Goal: Entertainment & Leisure: Consume media (video, audio)

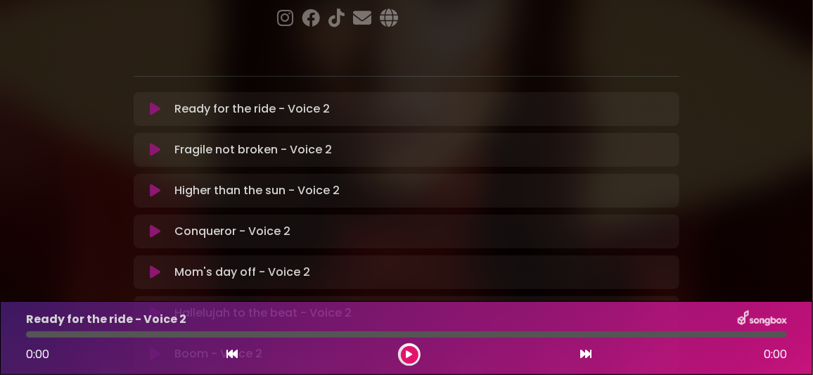
scroll to position [351, 0]
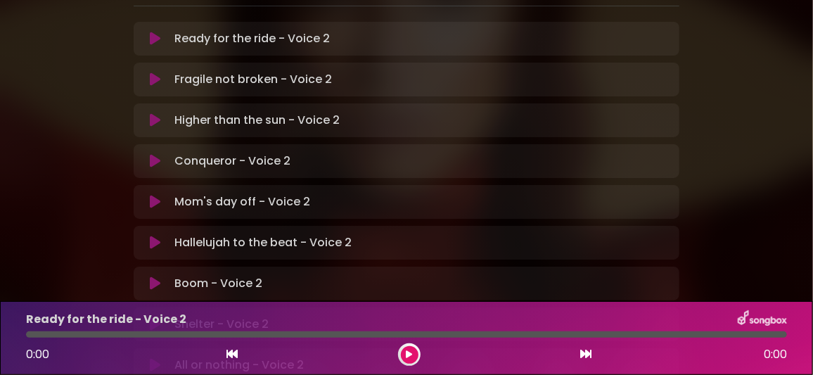
click at [154, 276] on icon at bounding box center [155, 283] width 11 height 14
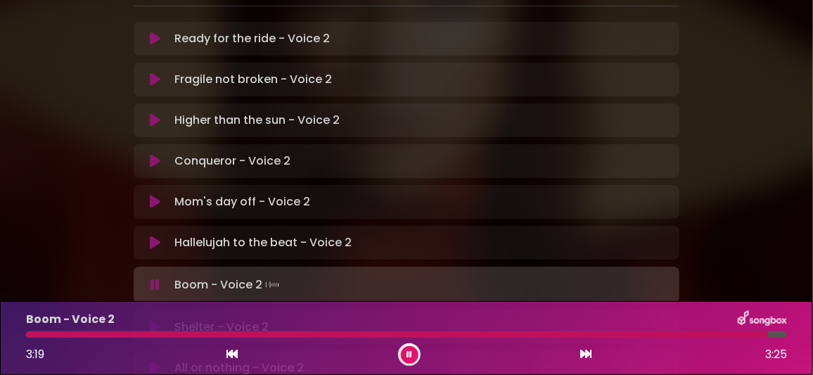
click at [407, 357] on icon at bounding box center [410, 354] width 6 height 8
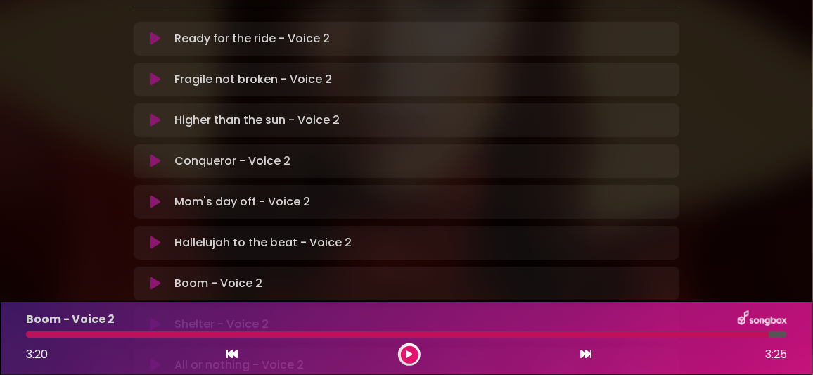
click at [158, 317] on icon at bounding box center [155, 324] width 11 height 14
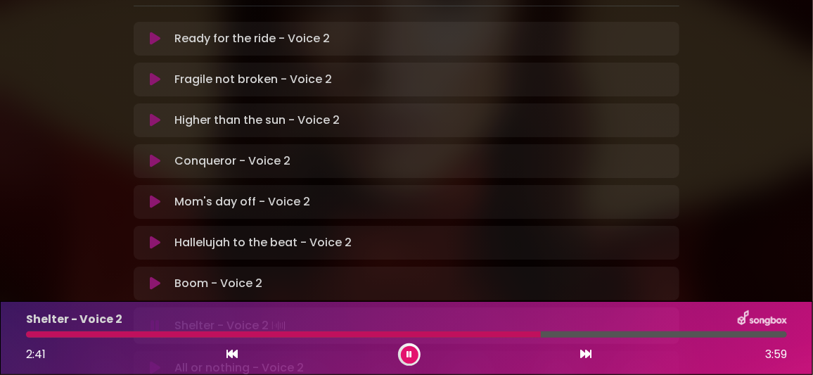
click at [644, 331] on div "Shelter - Voice 2 2:41 3:59" at bounding box center [407, 338] width 778 height 56
click at [640, 333] on div at bounding box center [406, 334] width 761 height 6
click at [409, 355] on icon at bounding box center [410, 354] width 6 height 8
drag, startPoint x: 157, startPoint y: 148, endPoint x: 160, endPoint y: 160, distance: 13.0
click at [158, 276] on icon at bounding box center [155, 283] width 11 height 14
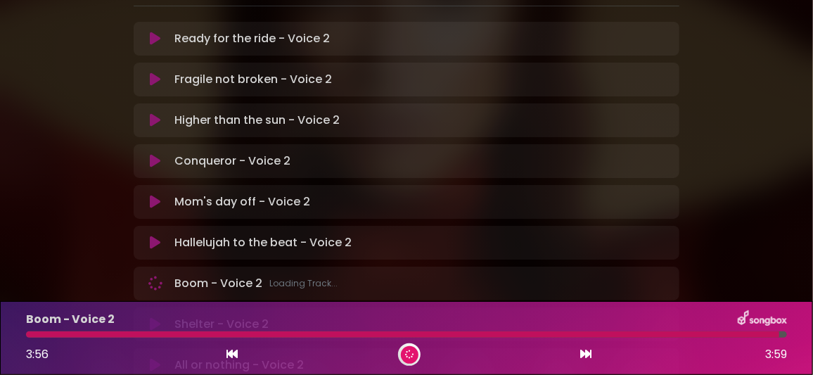
click at [157, 317] on icon at bounding box center [155, 324] width 11 height 14
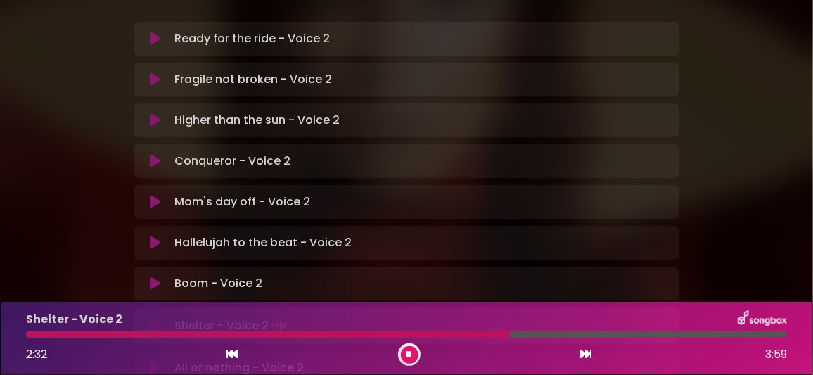
click at [621, 332] on div at bounding box center [406, 334] width 761 height 6
click at [650, 334] on div at bounding box center [406, 334] width 761 height 6
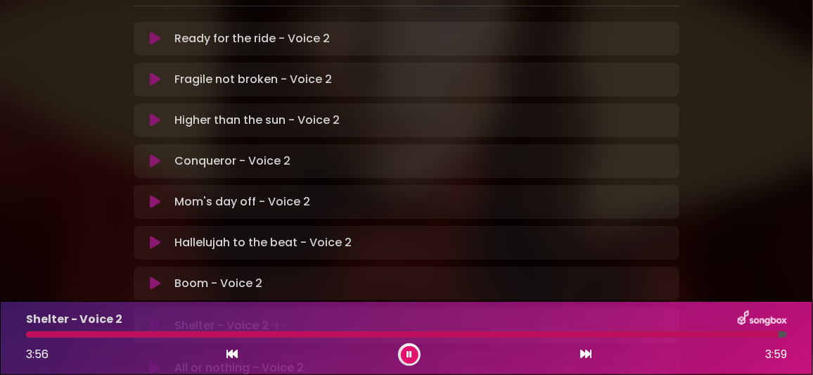
click at [409, 352] on icon at bounding box center [410, 354] width 6 height 8
click at [153, 358] on icon at bounding box center [155, 365] width 11 height 14
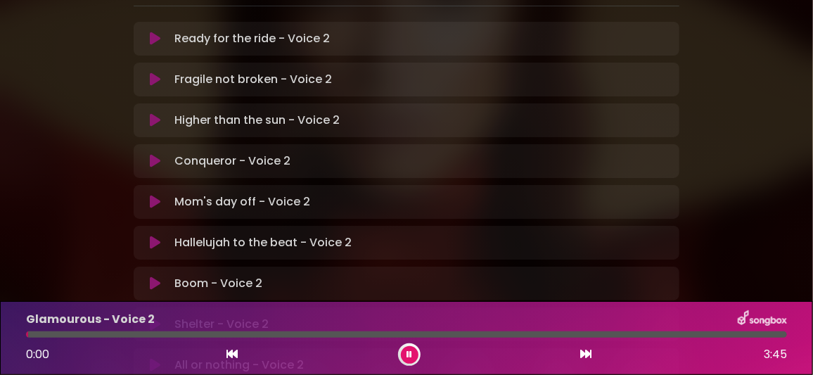
click at [410, 354] on icon at bounding box center [410, 354] width 6 height 8
click at [155, 358] on icon at bounding box center [155, 365] width 11 height 14
click at [411, 353] on icon at bounding box center [409, 354] width 6 height 9
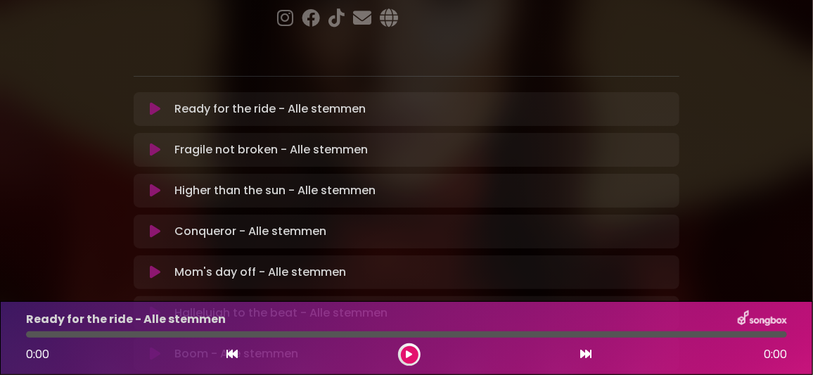
scroll to position [492, 0]
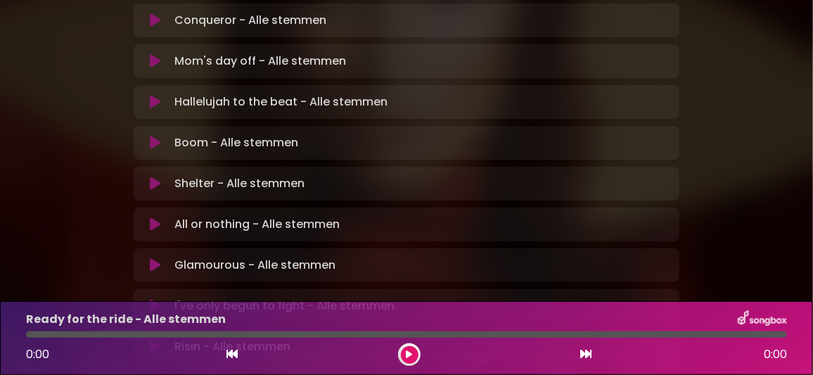
click at [157, 136] on icon at bounding box center [155, 143] width 11 height 14
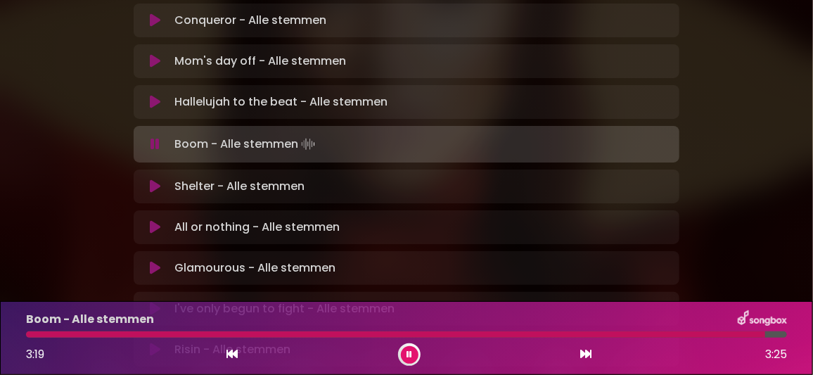
click at [410, 357] on icon at bounding box center [410, 354] width 6 height 8
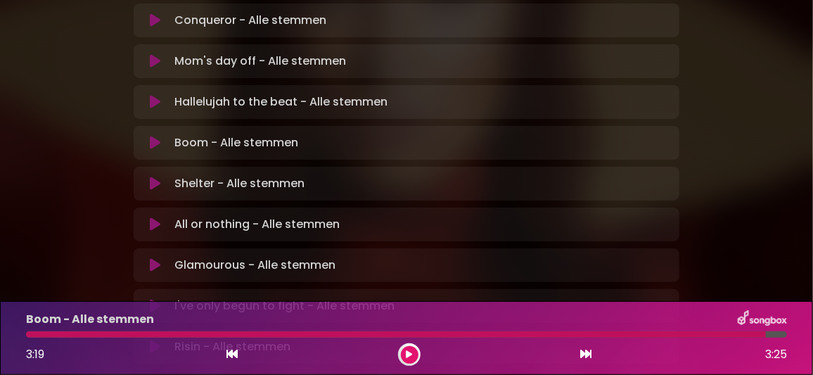
click at [151, 177] on icon at bounding box center [155, 184] width 11 height 14
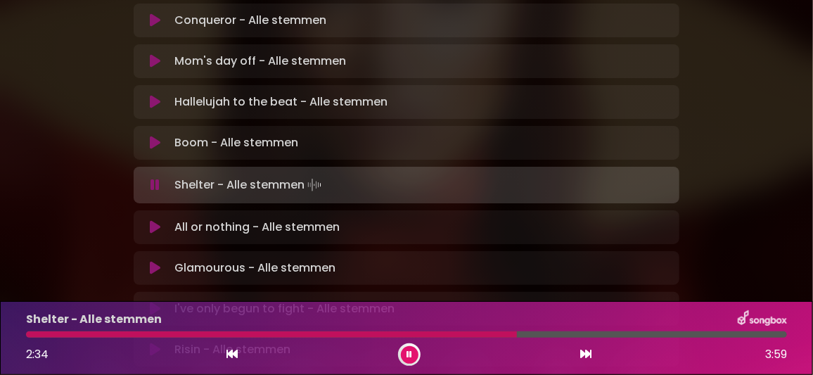
click at [650, 332] on div at bounding box center [406, 334] width 761 height 6
click at [153, 220] on icon at bounding box center [155, 227] width 11 height 14
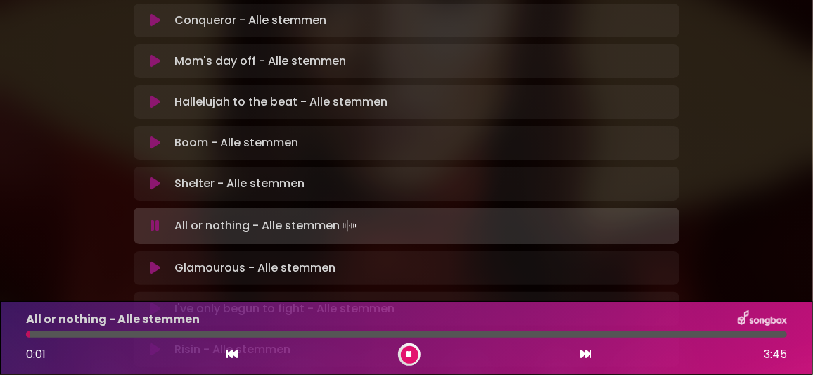
click at [152, 177] on icon at bounding box center [155, 184] width 11 height 14
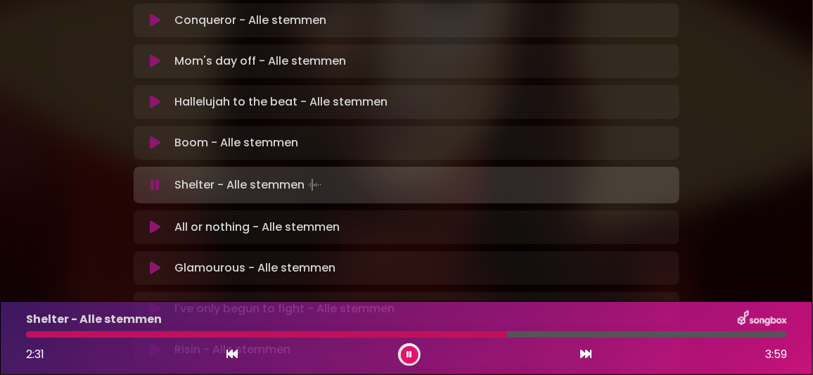
click at [651, 333] on div at bounding box center [406, 334] width 761 height 6
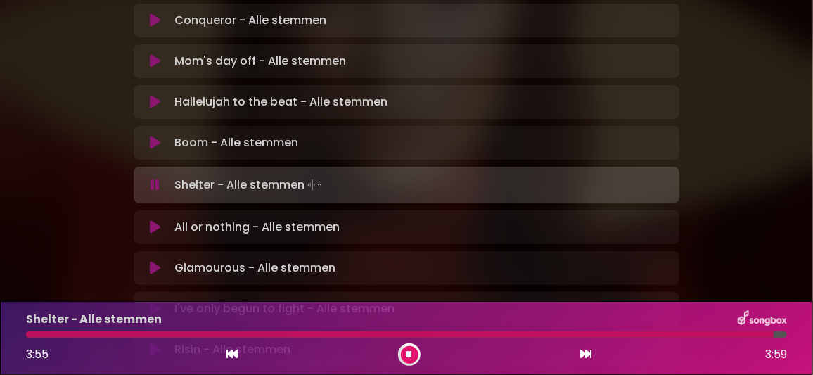
click at [412, 352] on button at bounding box center [410, 355] width 18 height 18
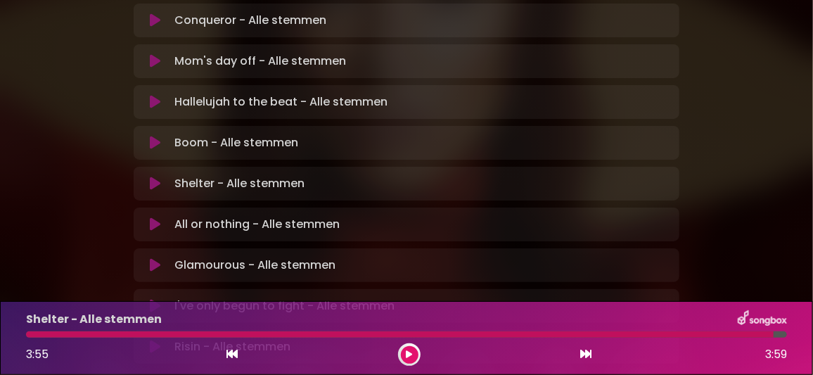
click at [157, 217] on icon at bounding box center [155, 224] width 11 height 14
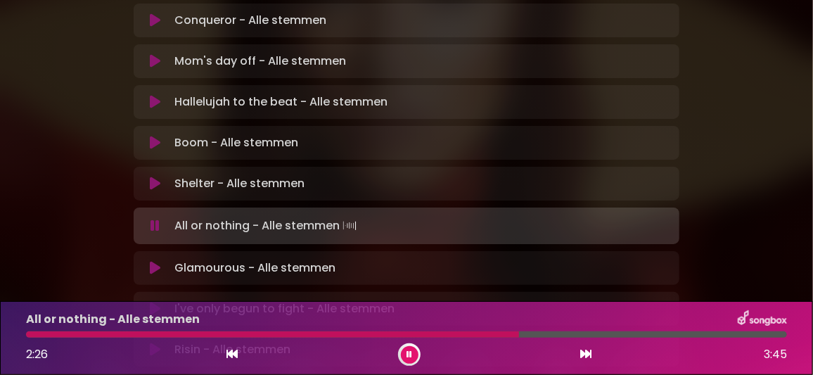
click at [447, 333] on div at bounding box center [272, 334] width 493 height 6
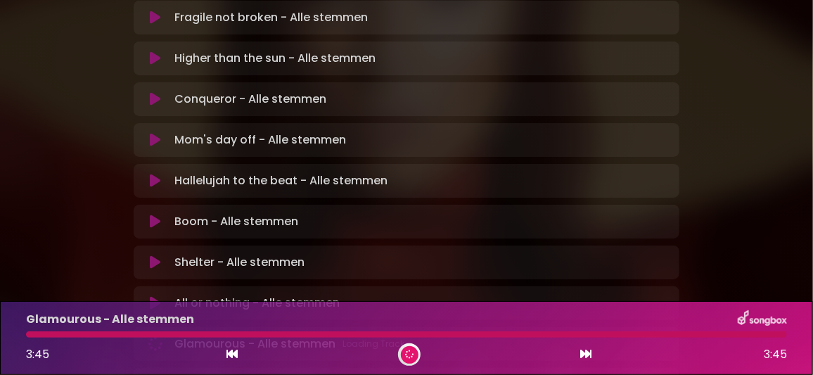
scroll to position [401, 0]
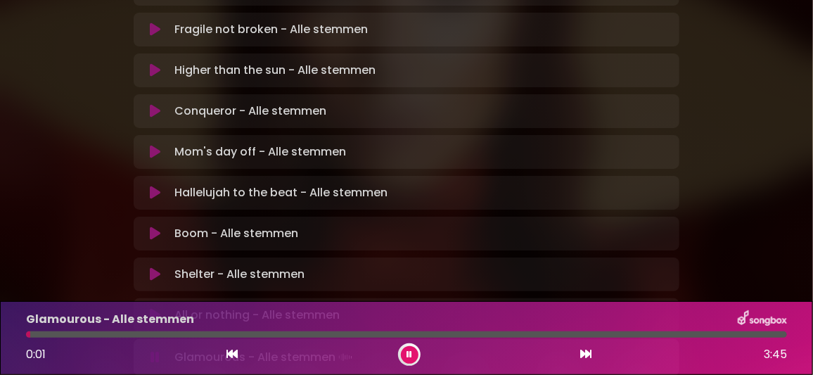
click at [412, 352] on button at bounding box center [410, 355] width 18 height 18
